Goal: Navigation & Orientation: Find specific page/section

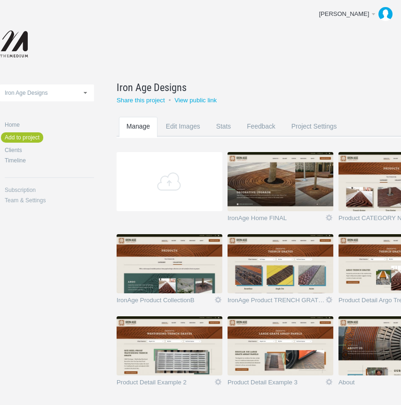
scroll to position [38, 81]
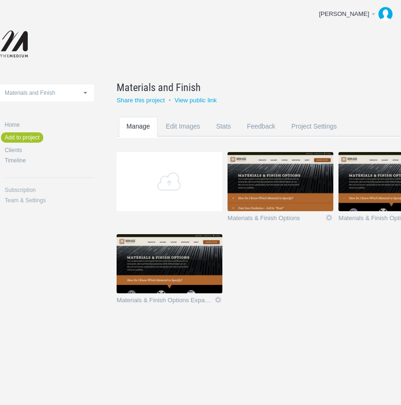
scroll to position [0, 13]
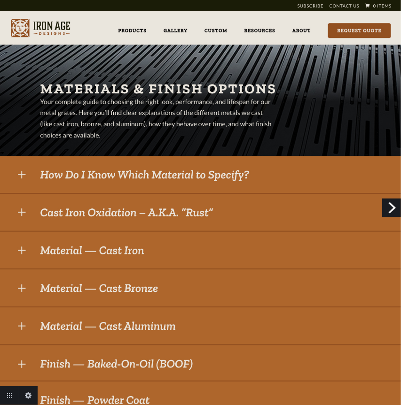
click at [390, 211] on link "Next" at bounding box center [391, 208] width 19 height 19
